Goal: Transaction & Acquisition: Purchase product/service

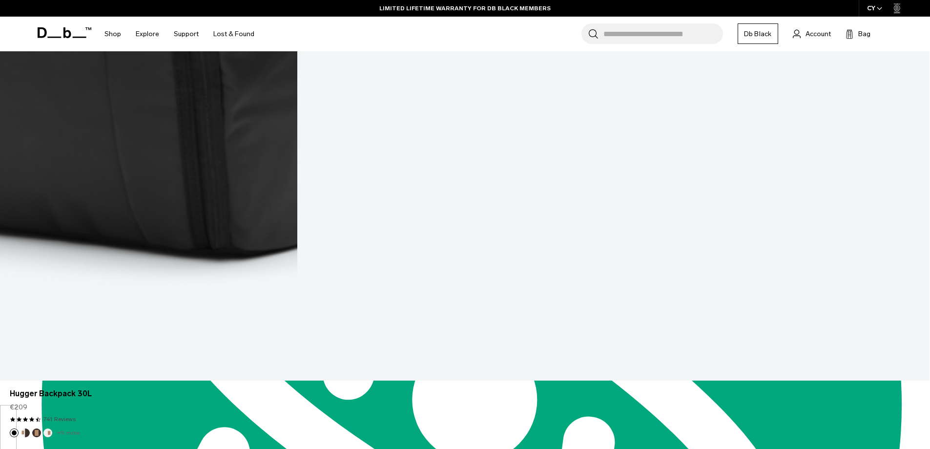
scroll to position [1919, 0]
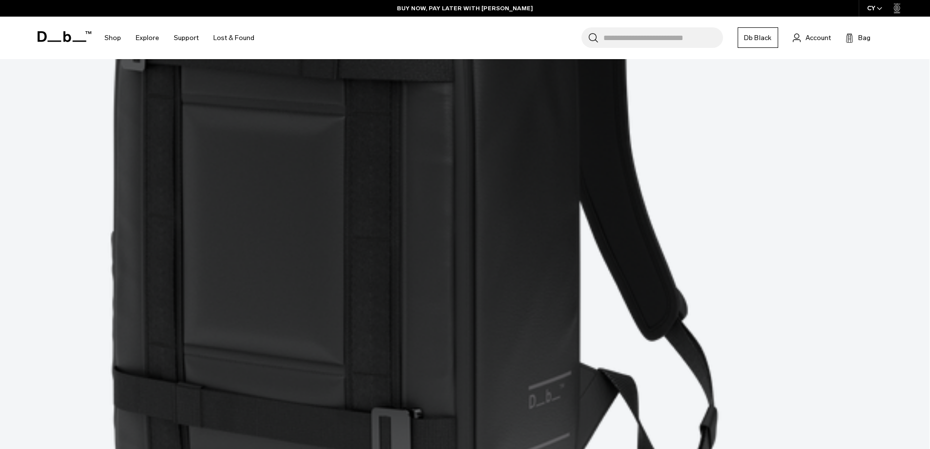
scroll to position [2858, 0]
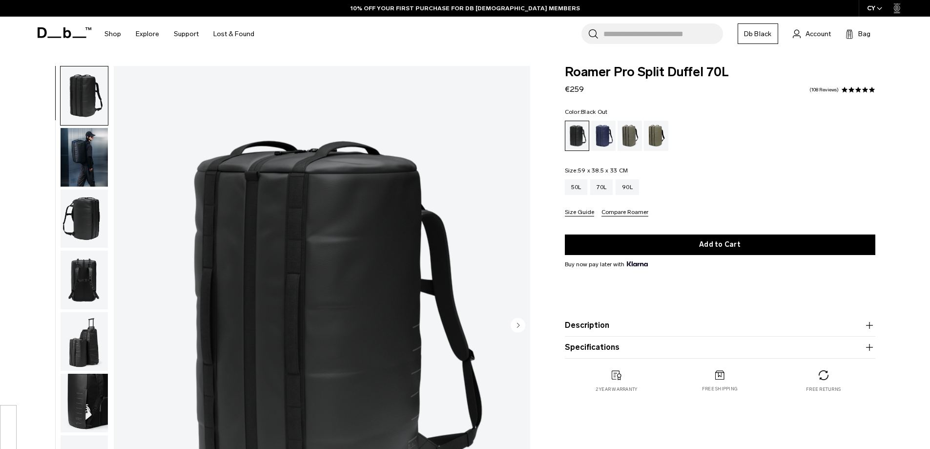
scroll to position [386, 0]
click at [574, 188] on div "50L" at bounding box center [576, 187] width 23 height 16
